Goal: Navigation & Orientation: Find specific page/section

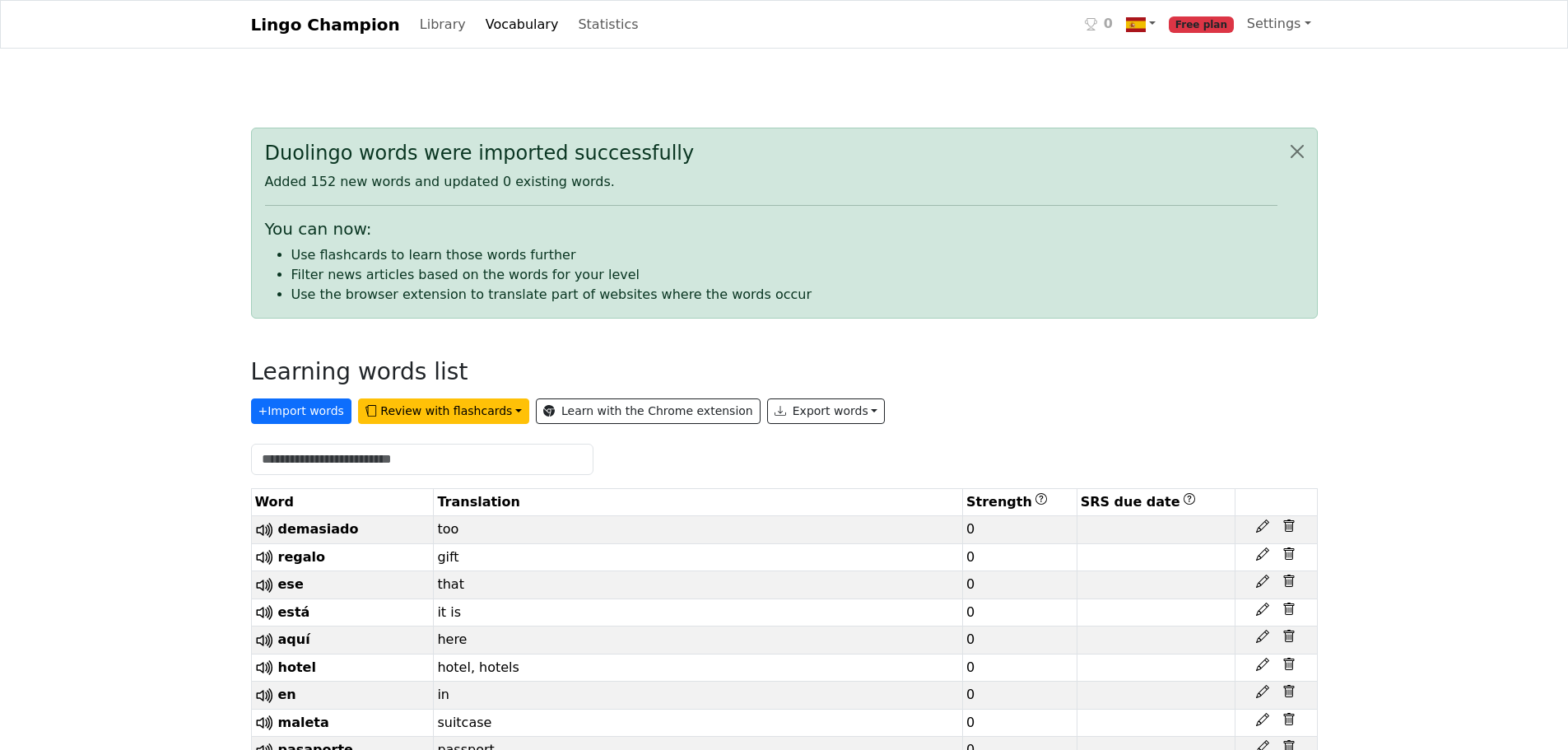
click at [353, 17] on link "Lingo Champion" at bounding box center [325, 24] width 149 height 33
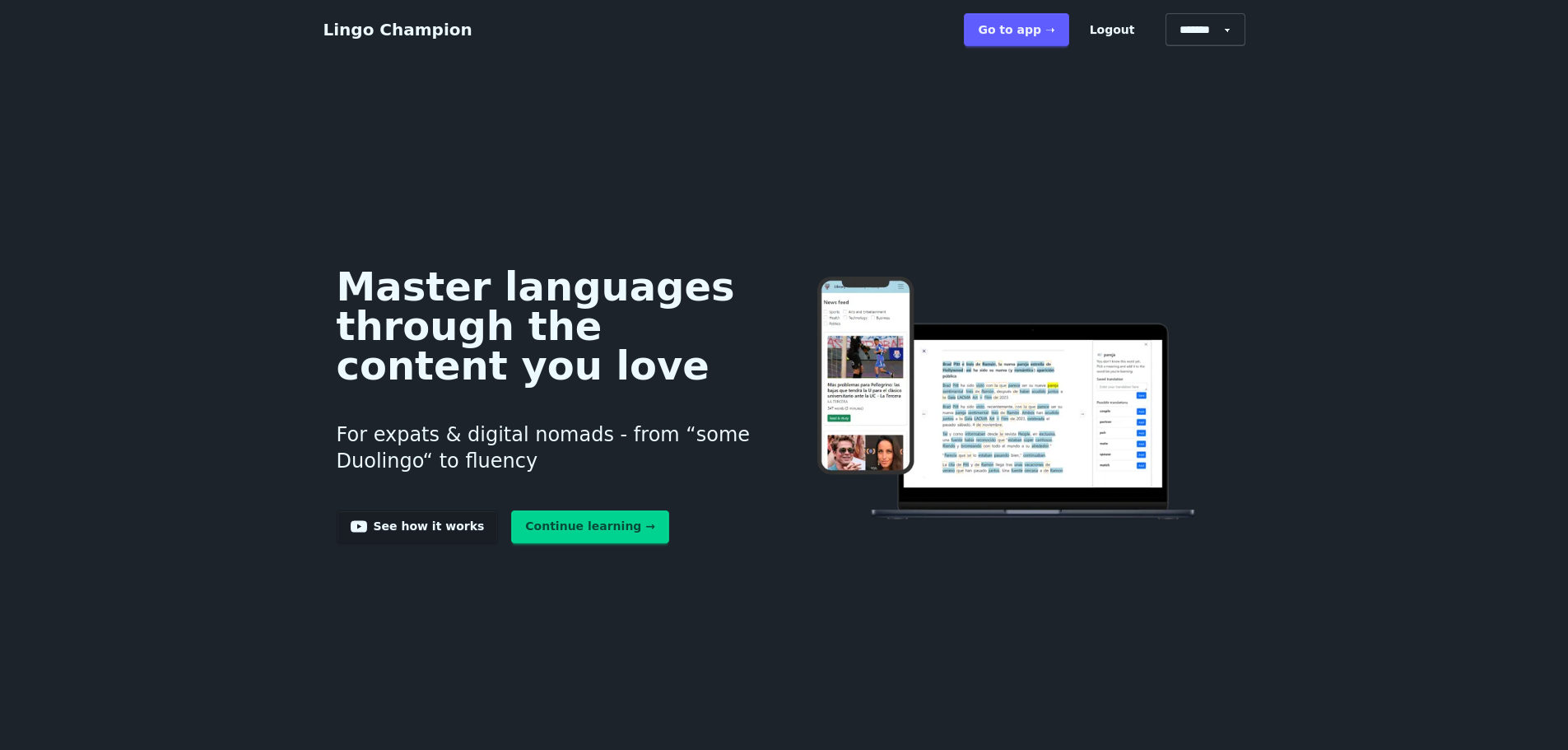
click at [1029, 30] on link "Go to app ➝" at bounding box center [1015, 29] width 105 height 33
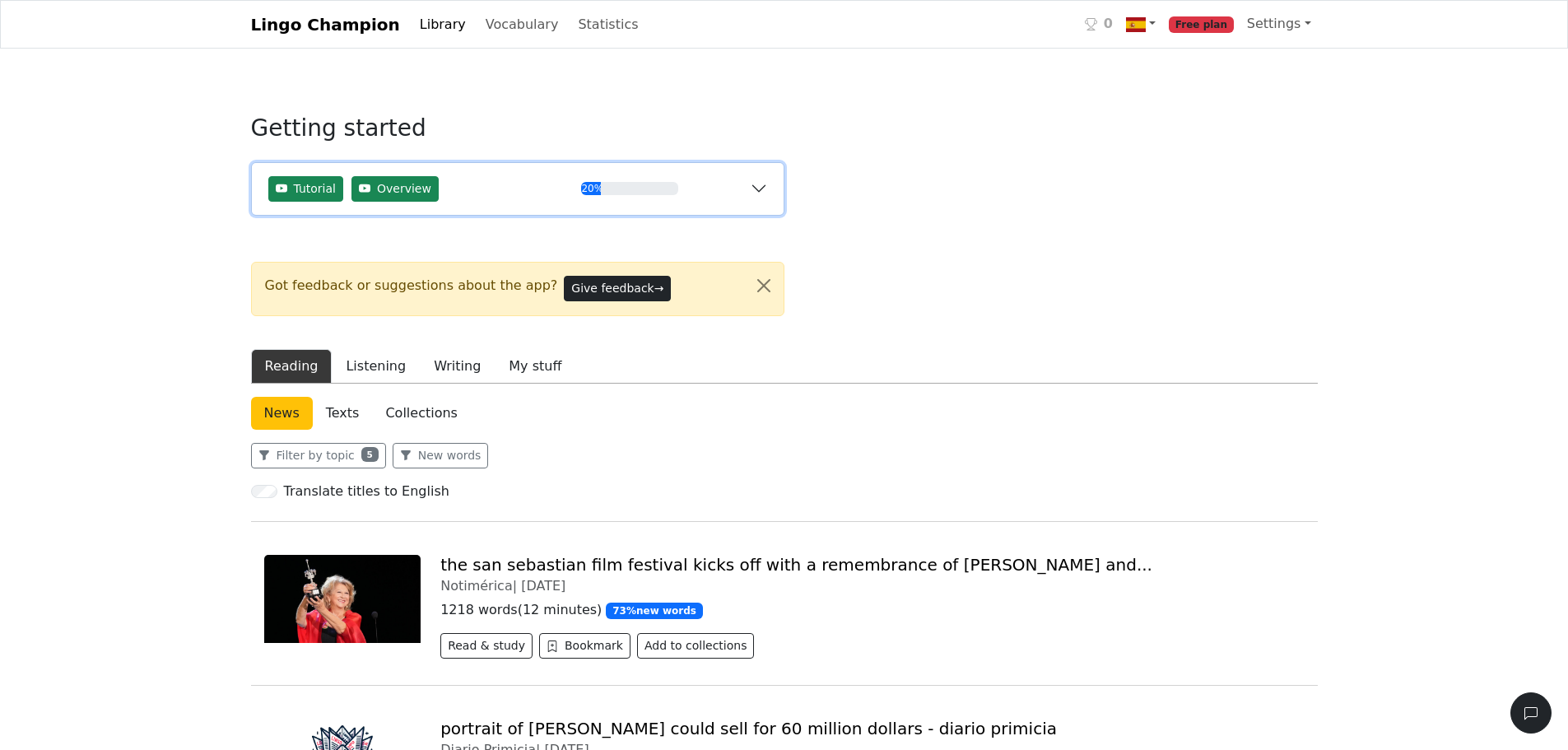
click at [636, 194] on div "20%" at bounding box center [629, 188] width 96 height 13
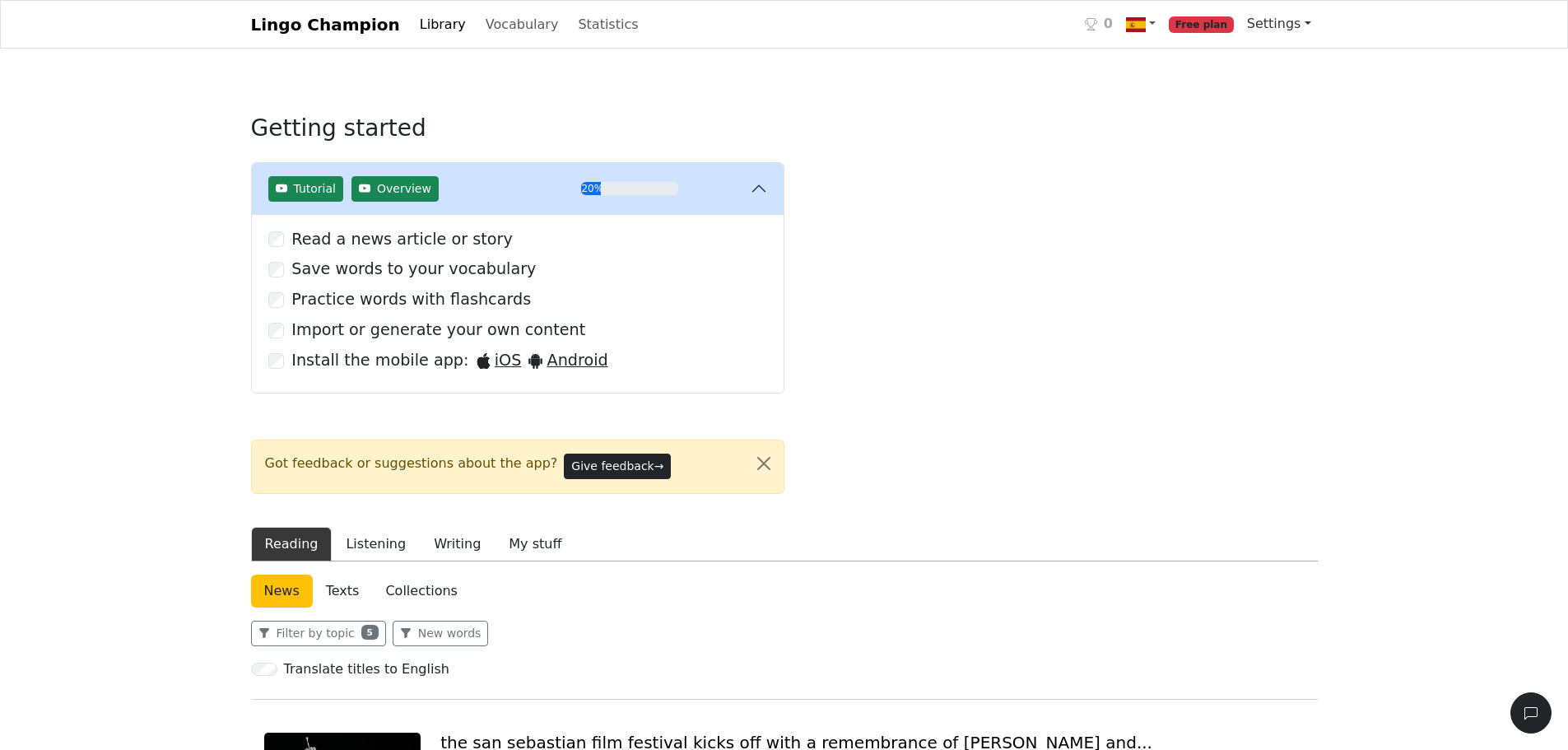
click at [1259, 30] on link "Settings" at bounding box center [1278, 23] width 77 height 33
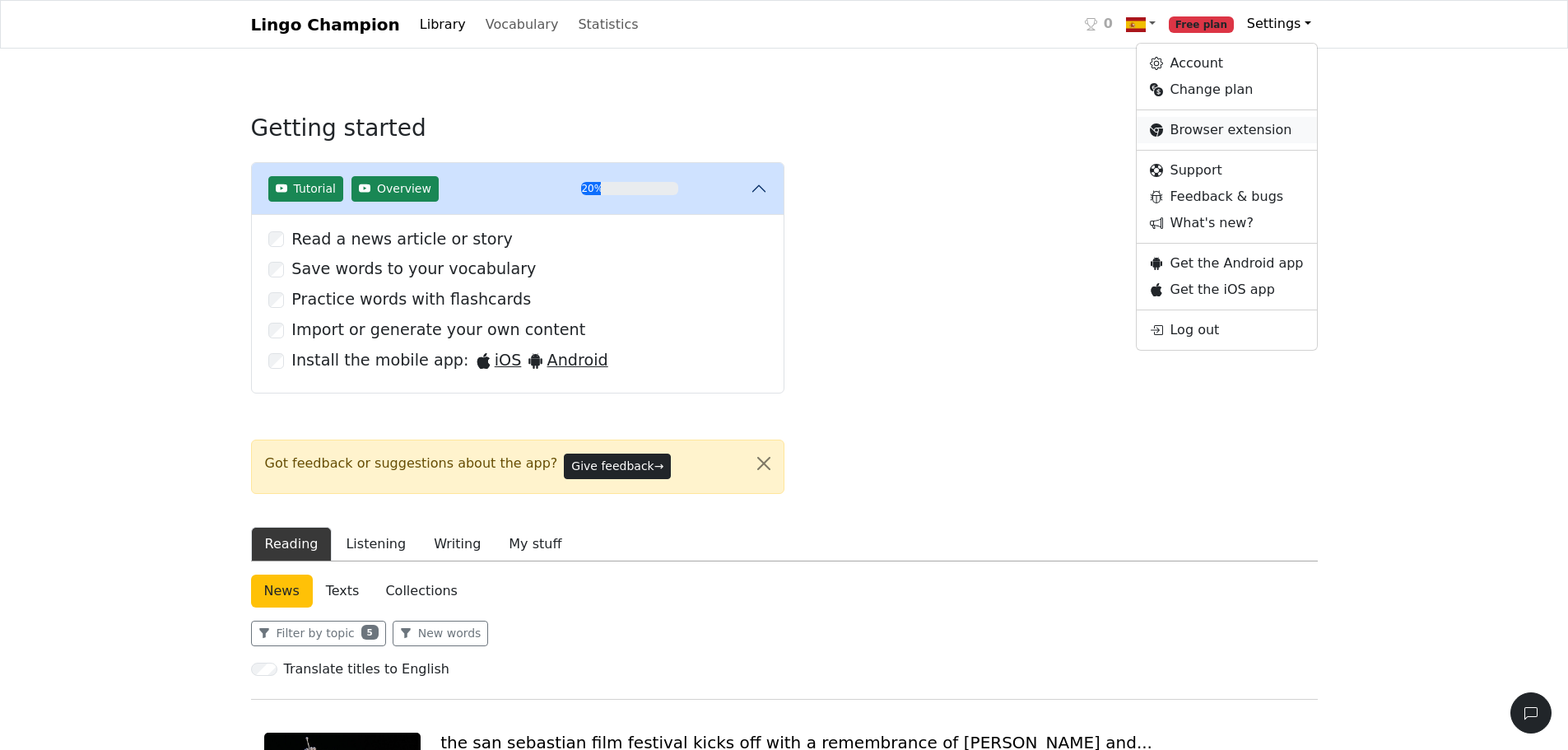
click at [1209, 126] on link "Browser extension" at bounding box center [1226, 130] width 180 height 26
